Goal: Communication & Community: Answer question/provide support

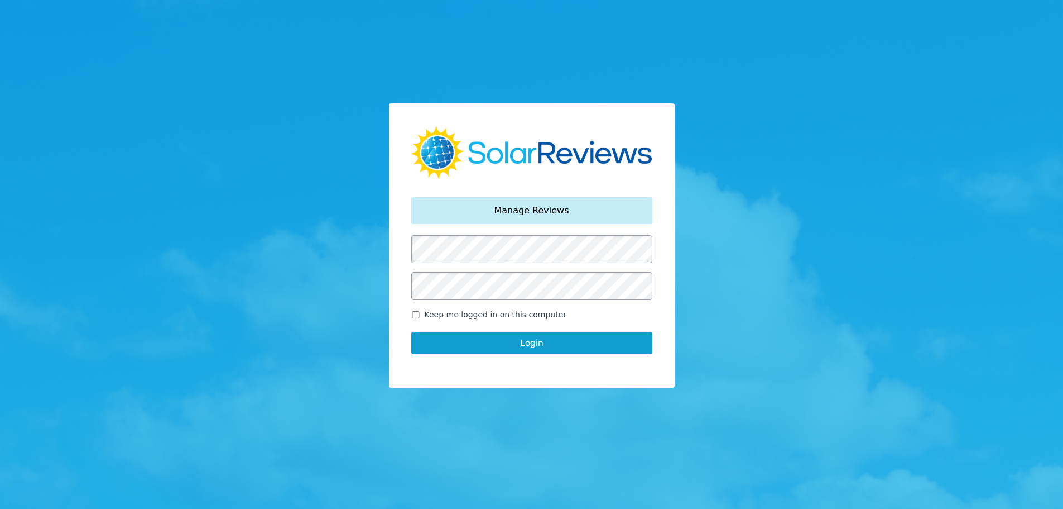
click at [562, 343] on button "Login" at bounding box center [531, 343] width 241 height 22
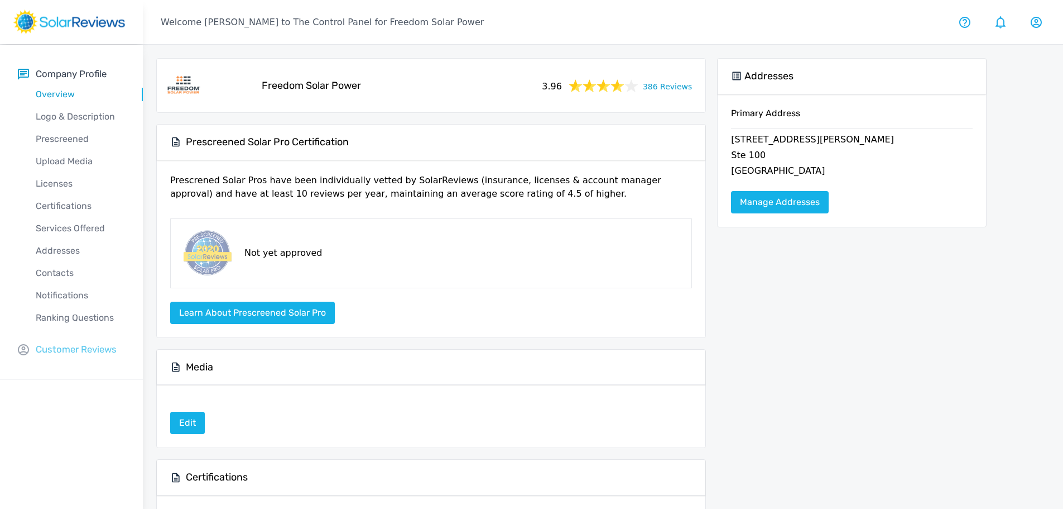
click at [89, 348] on p "Customer Reviews" at bounding box center [76, 349] width 81 height 14
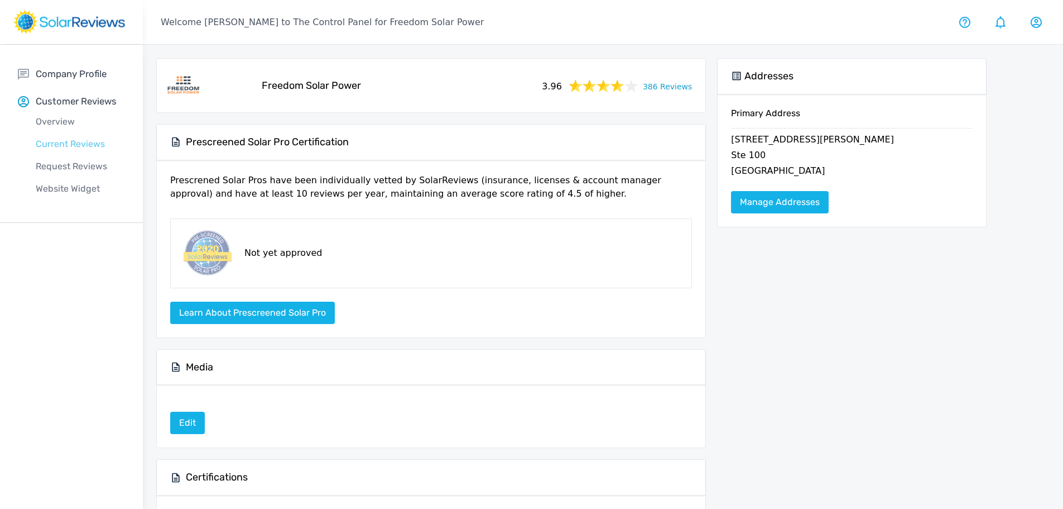
click at [71, 140] on p "Current Reviews" at bounding box center [80, 143] width 125 height 13
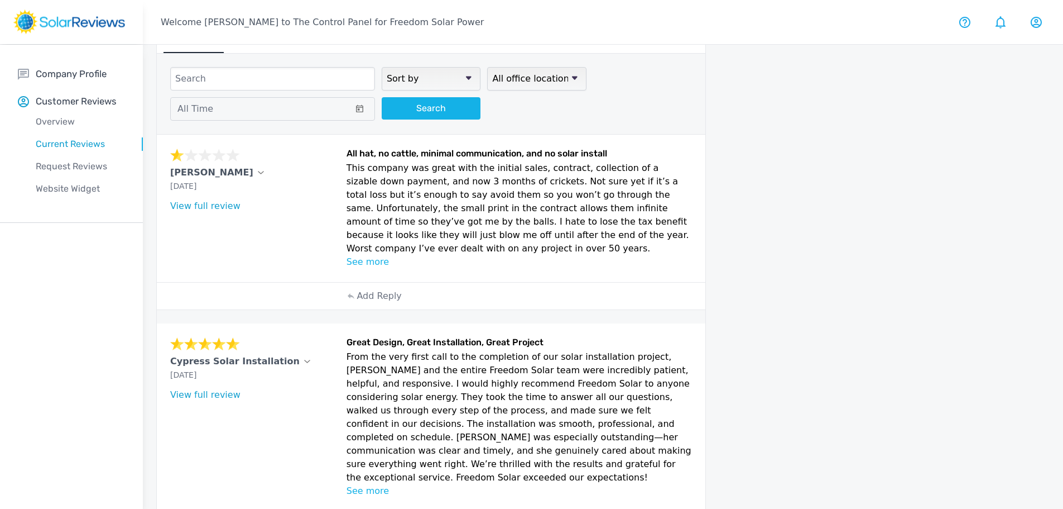
scroll to position [56, 0]
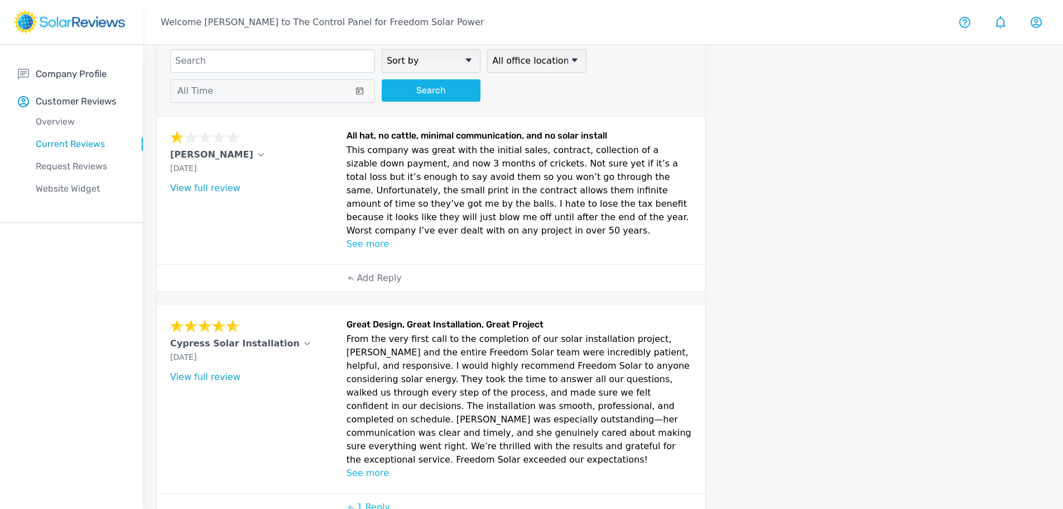
click at [366, 237] on p "See more" at bounding box center [520, 243] width 346 height 13
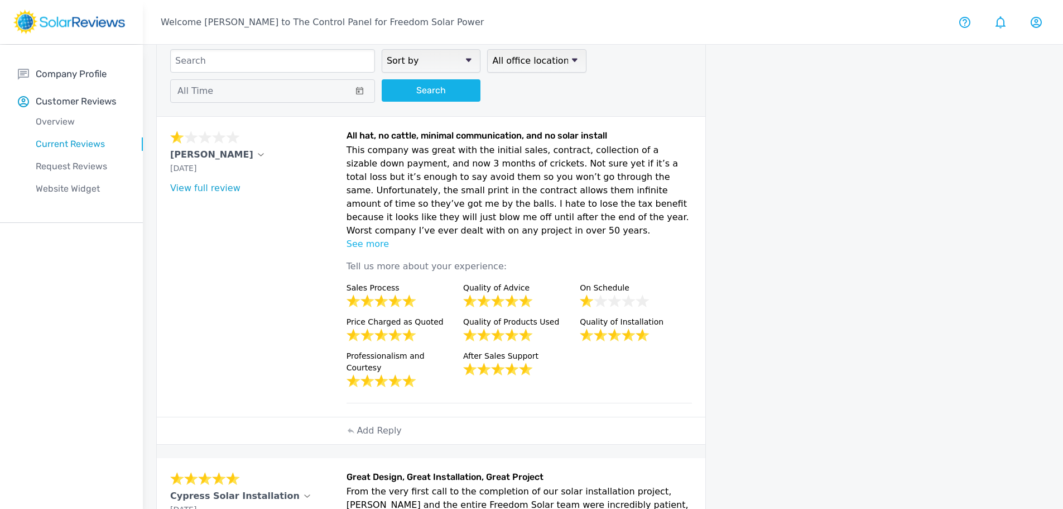
click at [380, 237] on p "See more" at bounding box center [520, 243] width 346 height 13
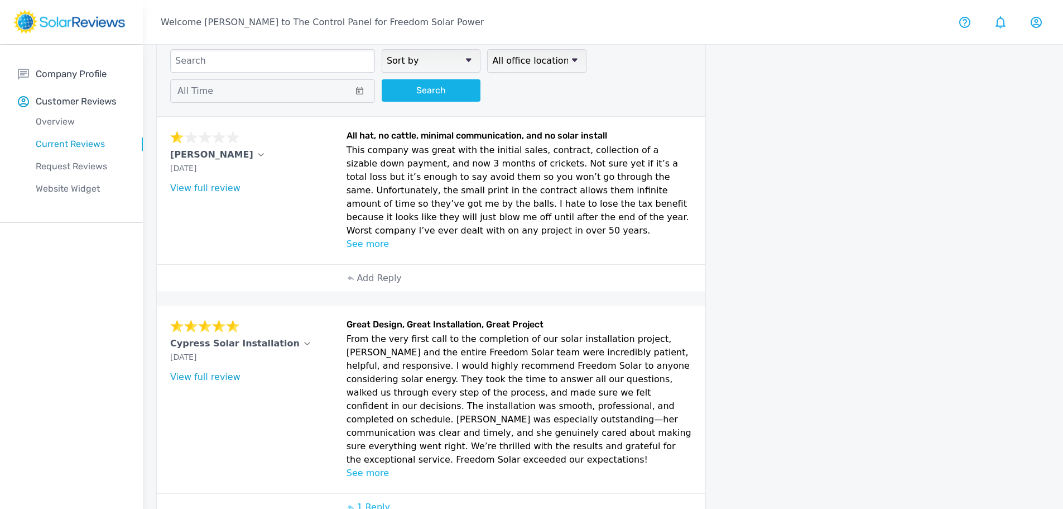
drag, startPoint x: 666, startPoint y: 221, endPoint x: 368, endPoint y: 165, distance: 303.3
click at [347, 155] on p "This company was great with the initial sales, contract, collection of a sizabl…" at bounding box center [520, 190] width 346 height 94
copy p "This company was great with the initial sales, contract, collection of a sizabl…"
click at [382, 271] on p "Add Reply" at bounding box center [379, 277] width 45 height 13
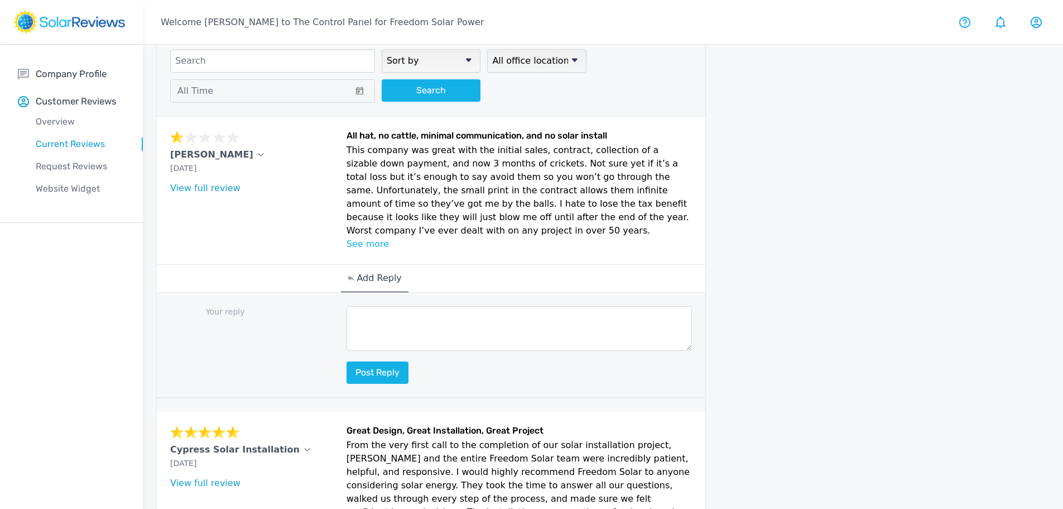
click at [405, 312] on textarea at bounding box center [520, 328] width 346 height 45
paste textarea "Hi [Customer Name], we’re truly sorry to hear about your experience and underst…"
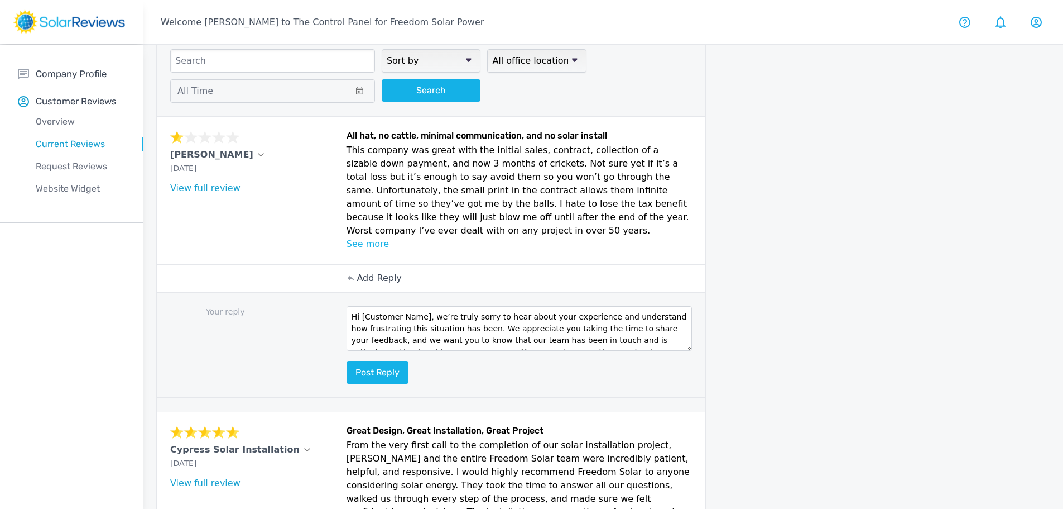
scroll to position [7, 0]
click at [422, 306] on textarea "Hi [Customer Name], we’re truly sorry to hear about your experience and underst…" at bounding box center [520, 328] width 346 height 45
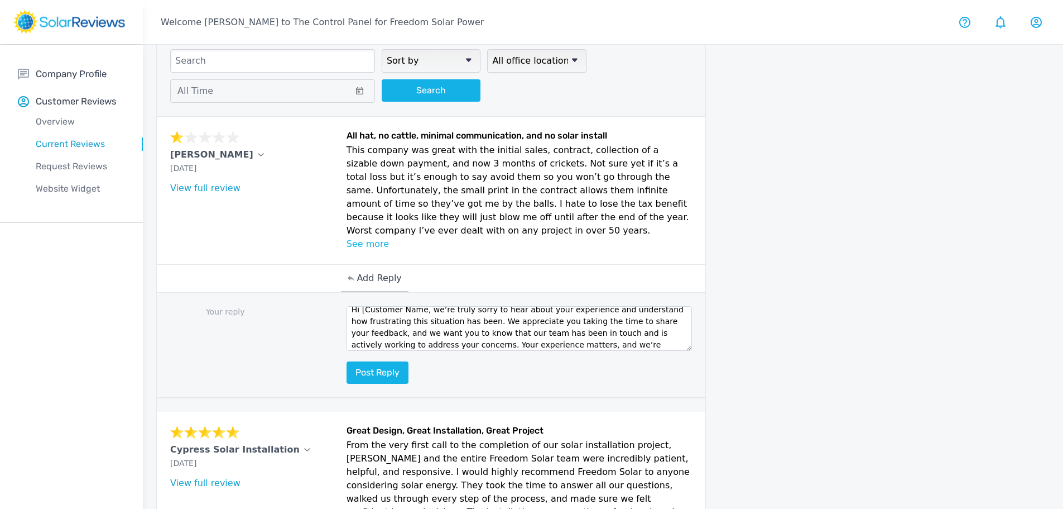
scroll to position [5, 0]
drag, startPoint x: 457, startPoint y: 322, endPoint x: 381, endPoint y: 323, distance: 75.9
click at [381, 323] on textarea "Hi [PERSON_NAME], we’re truly sorry to hear about your experience and understan…" at bounding box center [520, 328] width 346 height 45
click at [615, 329] on textarea "Hi [PERSON_NAME], we’re truly sorry to hear about your experience and understan…" at bounding box center [520, 328] width 346 height 45
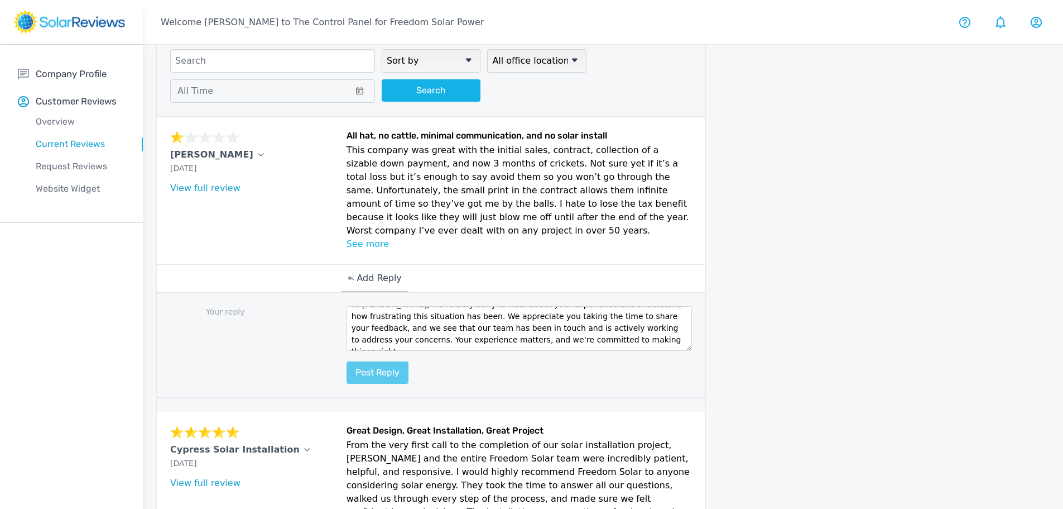
type textarea "Hi [PERSON_NAME], we’re truly sorry to hear about your experience and understan…"
click at [370, 361] on button "Post reply" at bounding box center [378, 372] width 62 height 22
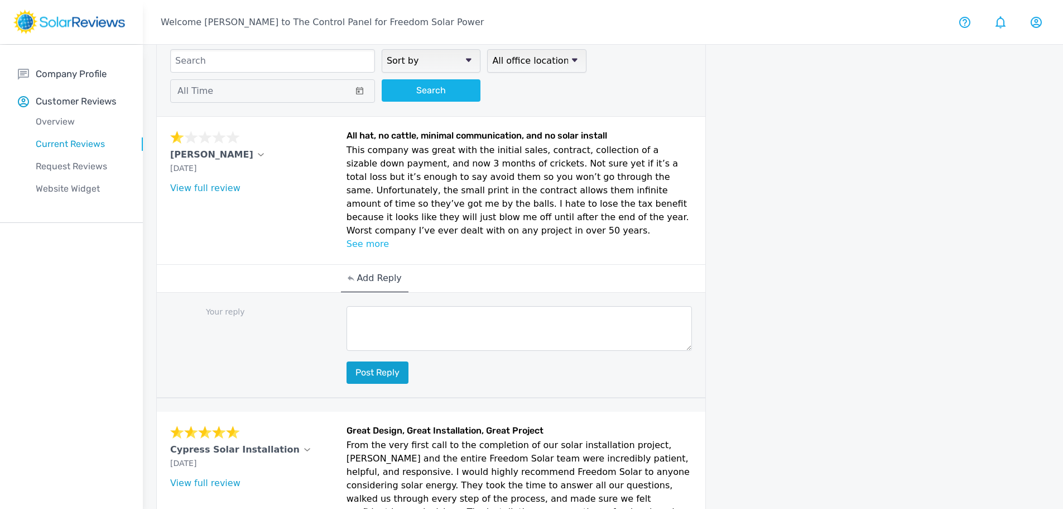
scroll to position [0, 0]
